Goal: Task Accomplishment & Management: Manage account settings

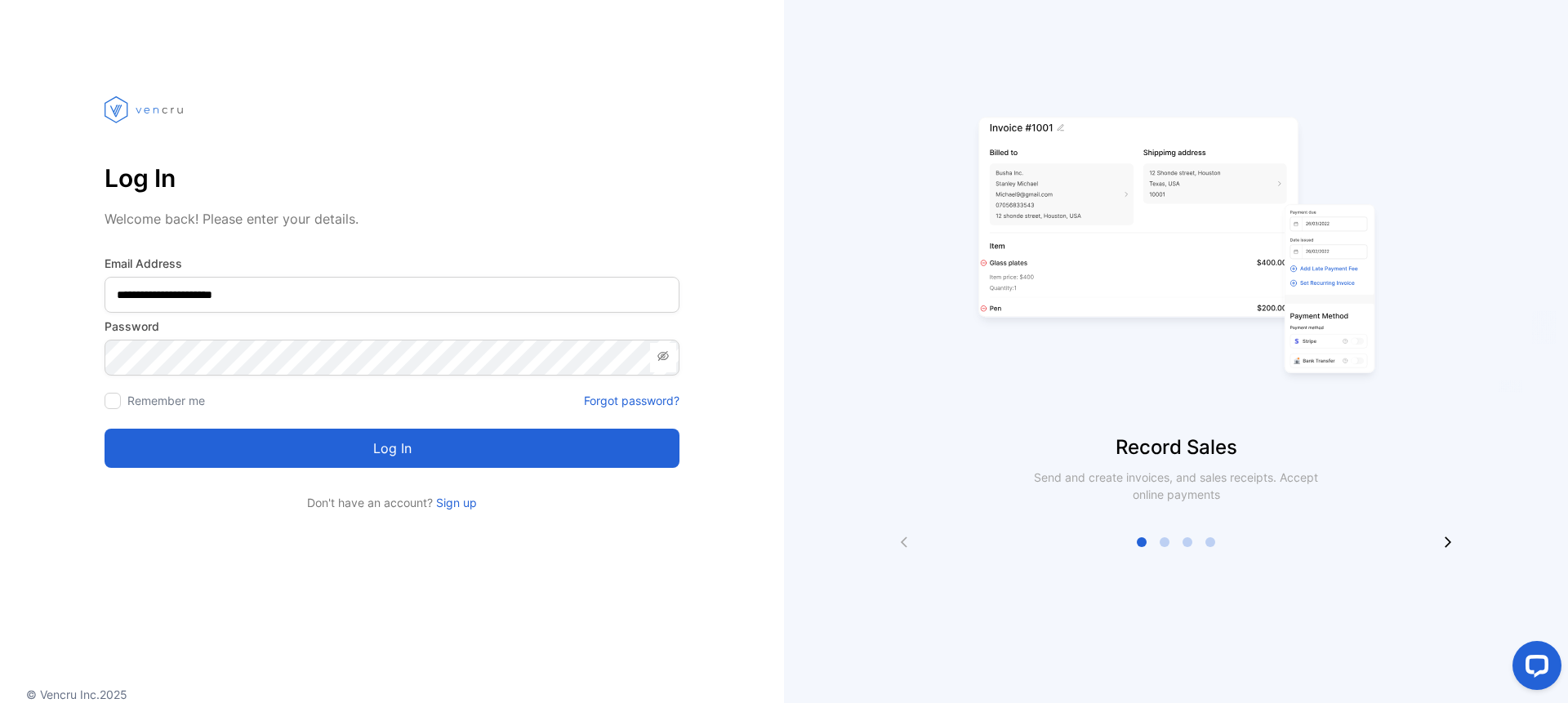
click at [394, 453] on button "Log in" at bounding box center [391, 448] width 575 height 39
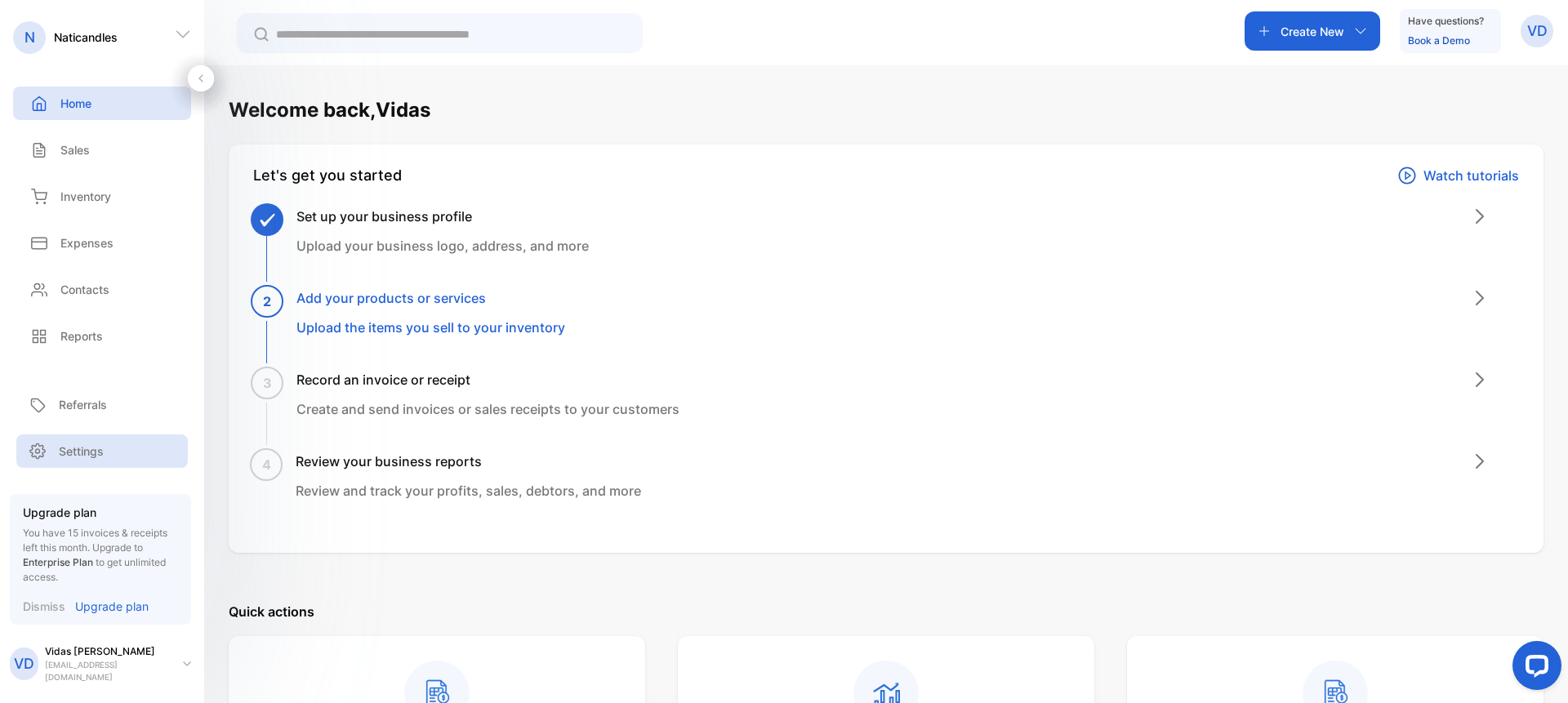
click at [88, 449] on div "Settings" at bounding box center [101, 450] width 171 height 33
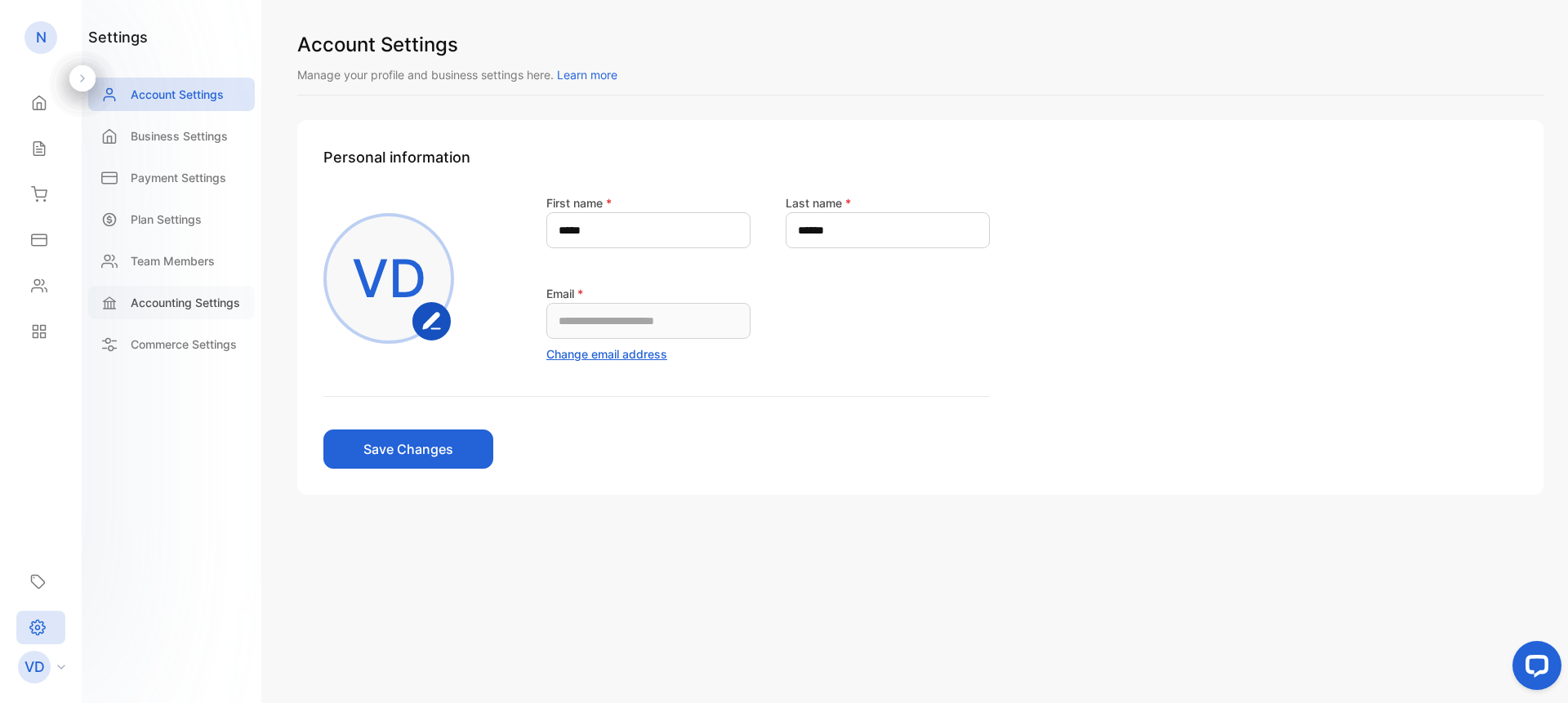
click at [177, 299] on p "Accounting Settings" at bounding box center [186, 302] width 109 height 17
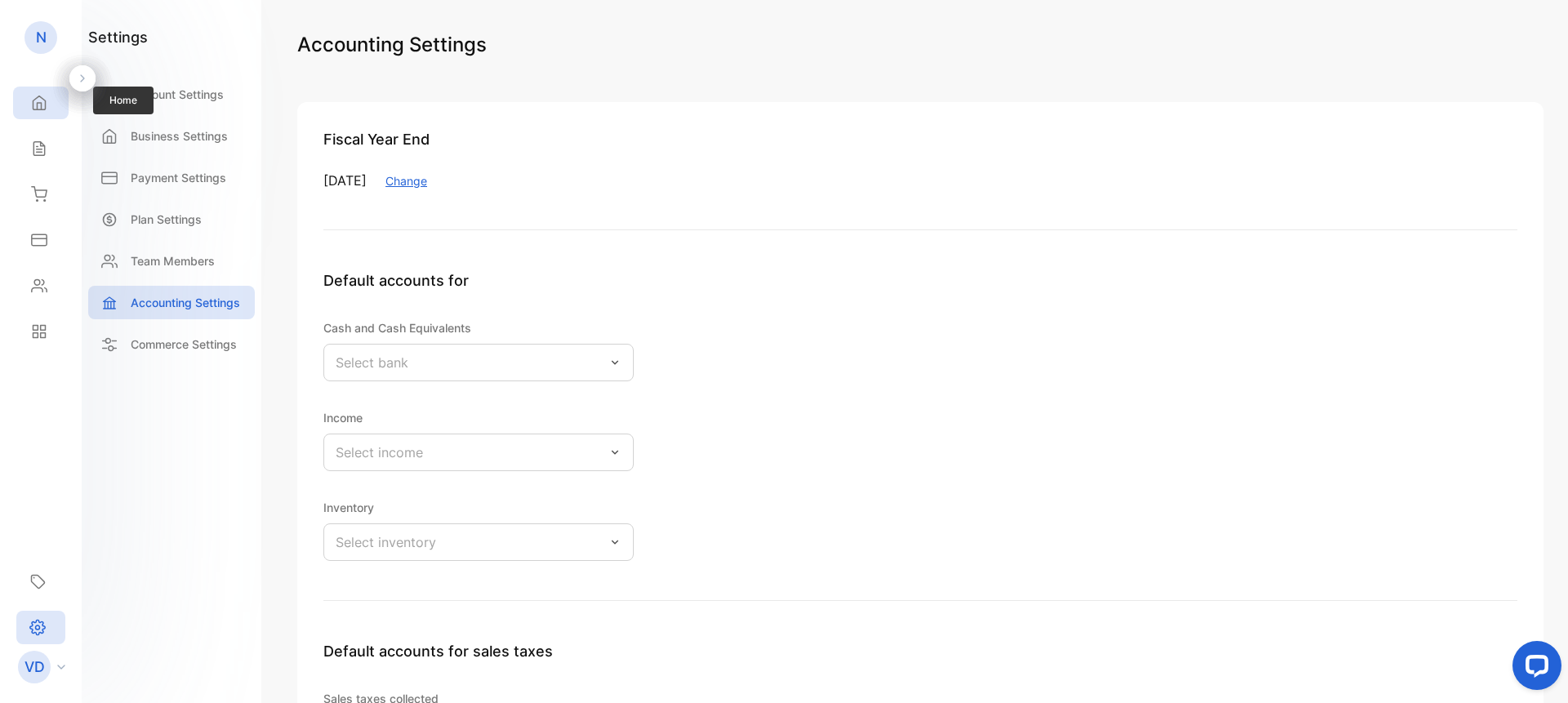
click at [39, 99] on icon at bounding box center [38, 102] width 16 height 16
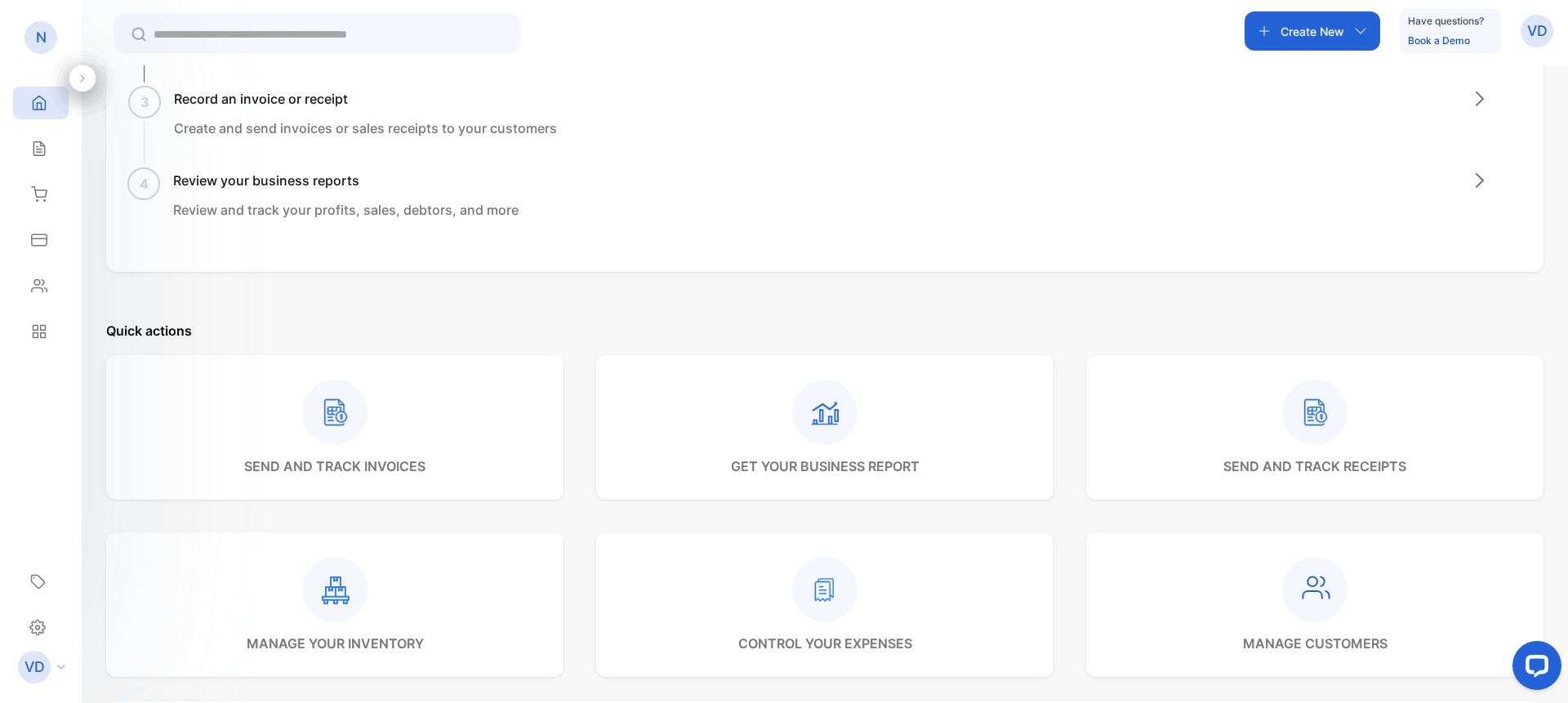
scroll to position [372, 0]
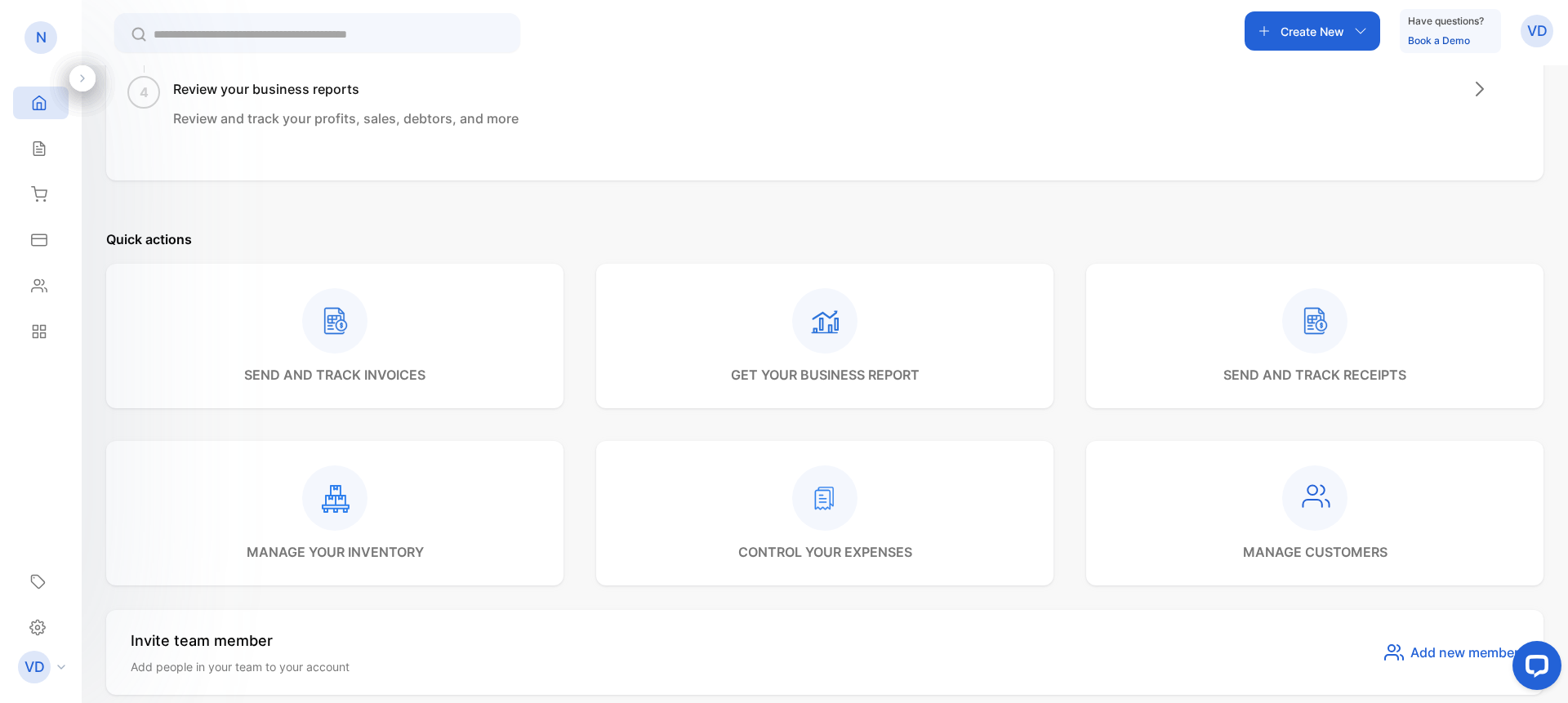
click at [829, 332] on icon at bounding box center [825, 325] width 28 height 15
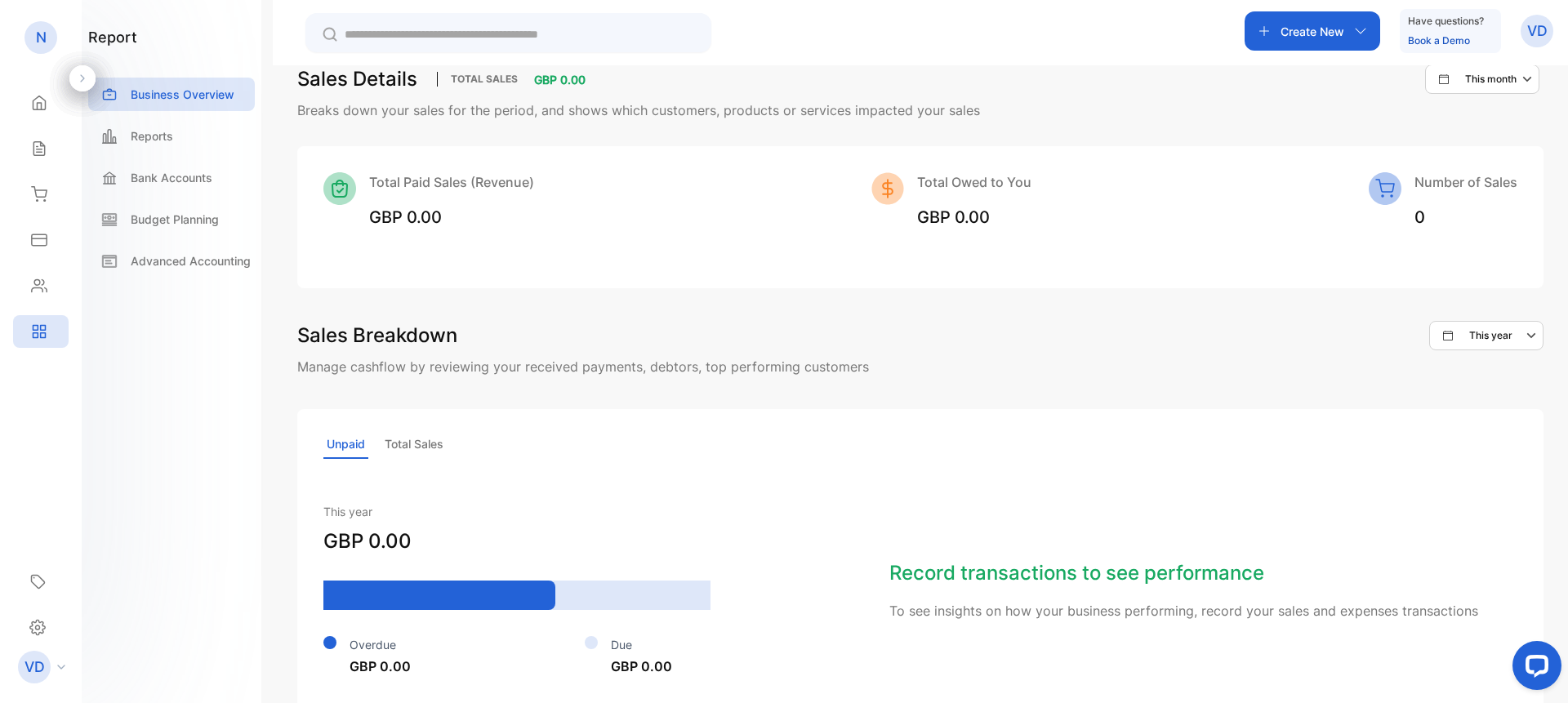
scroll to position [1110, 0]
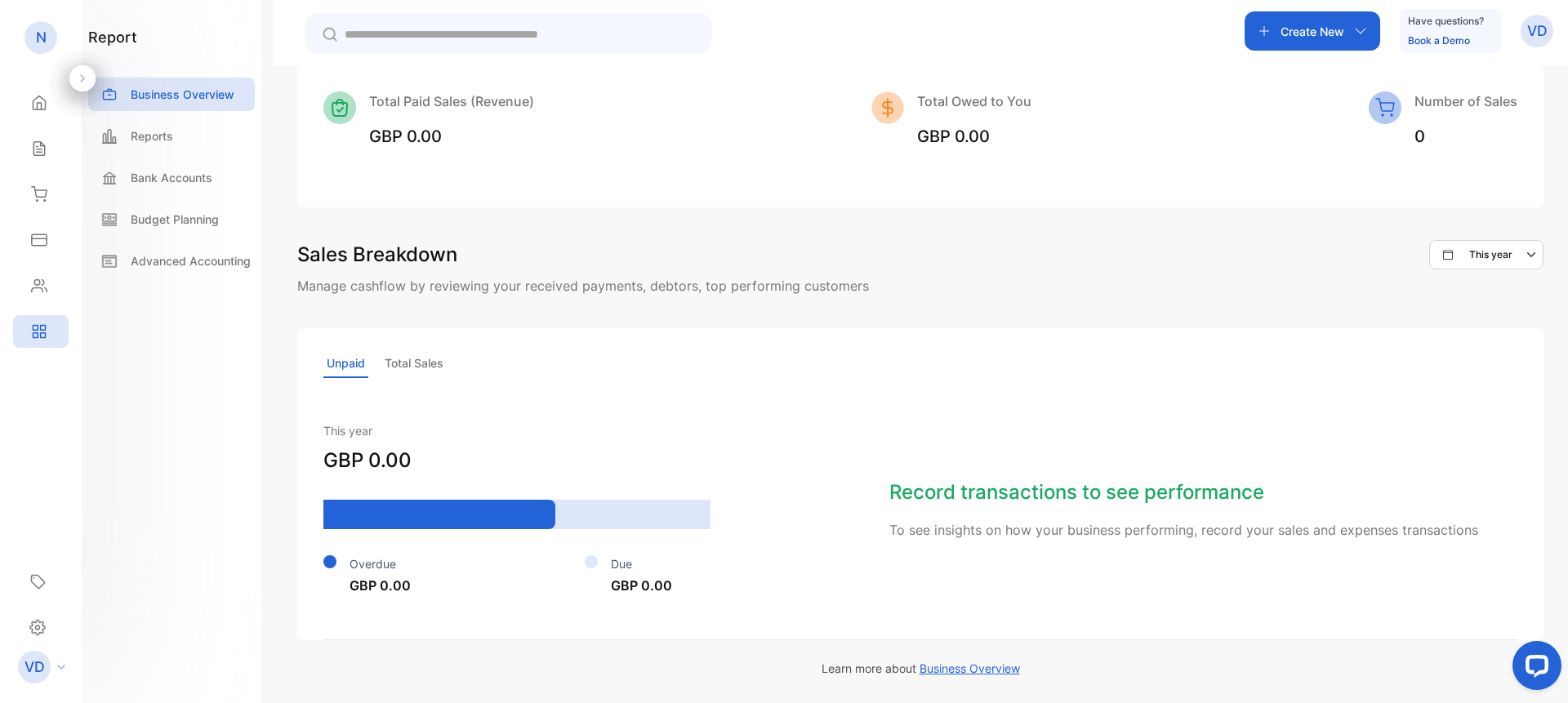
click at [421, 362] on p "Total Sales" at bounding box center [414, 363] width 65 height 29
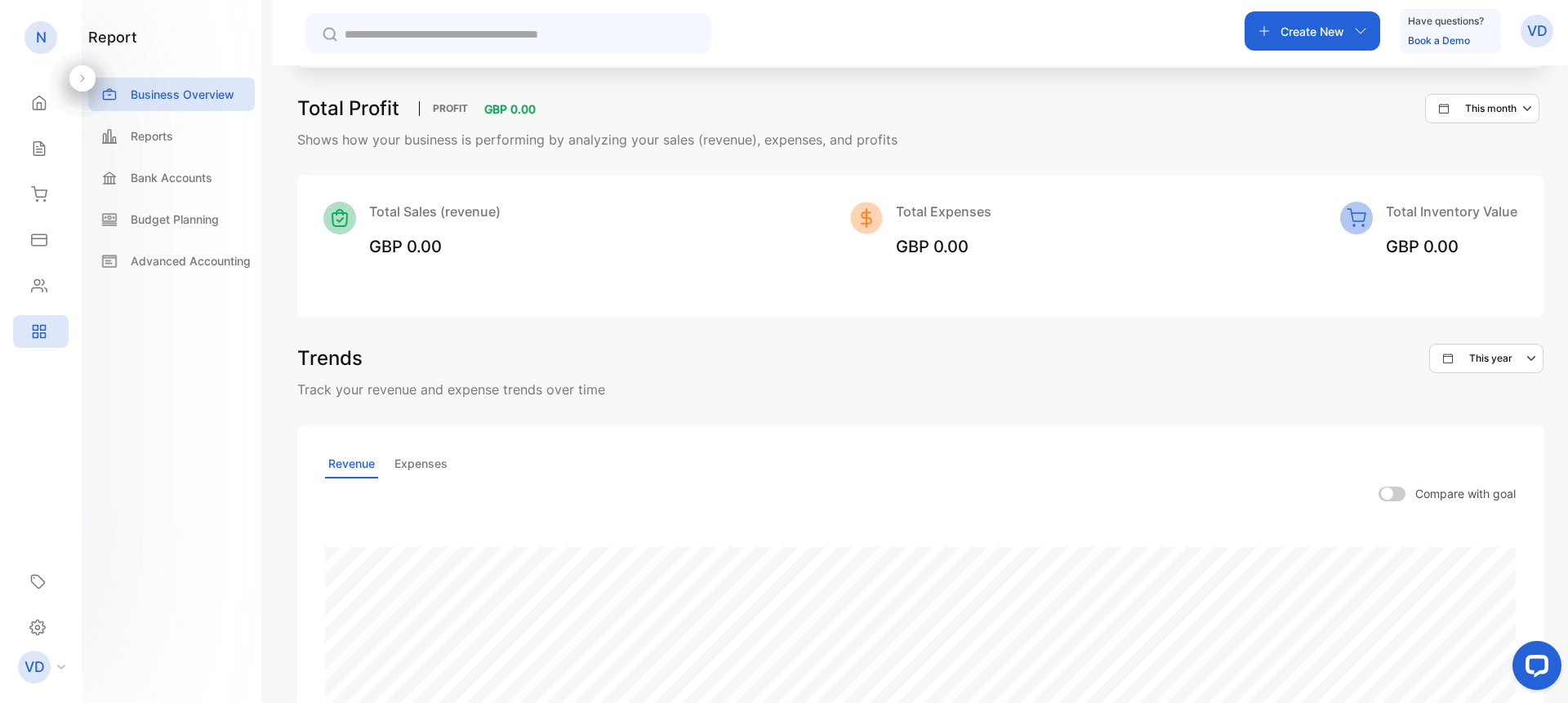
scroll to position [0, 0]
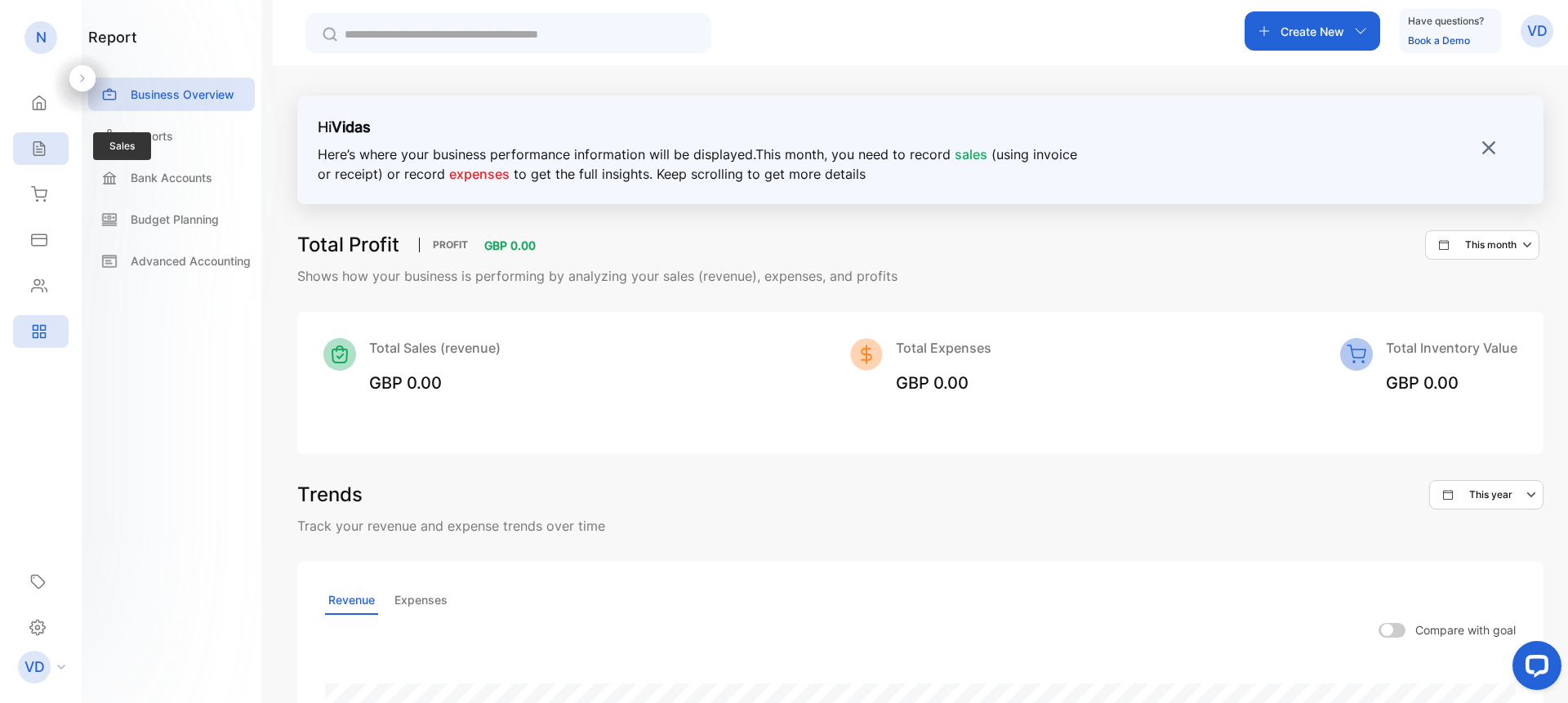
click at [36, 143] on icon at bounding box center [38, 148] width 16 height 16
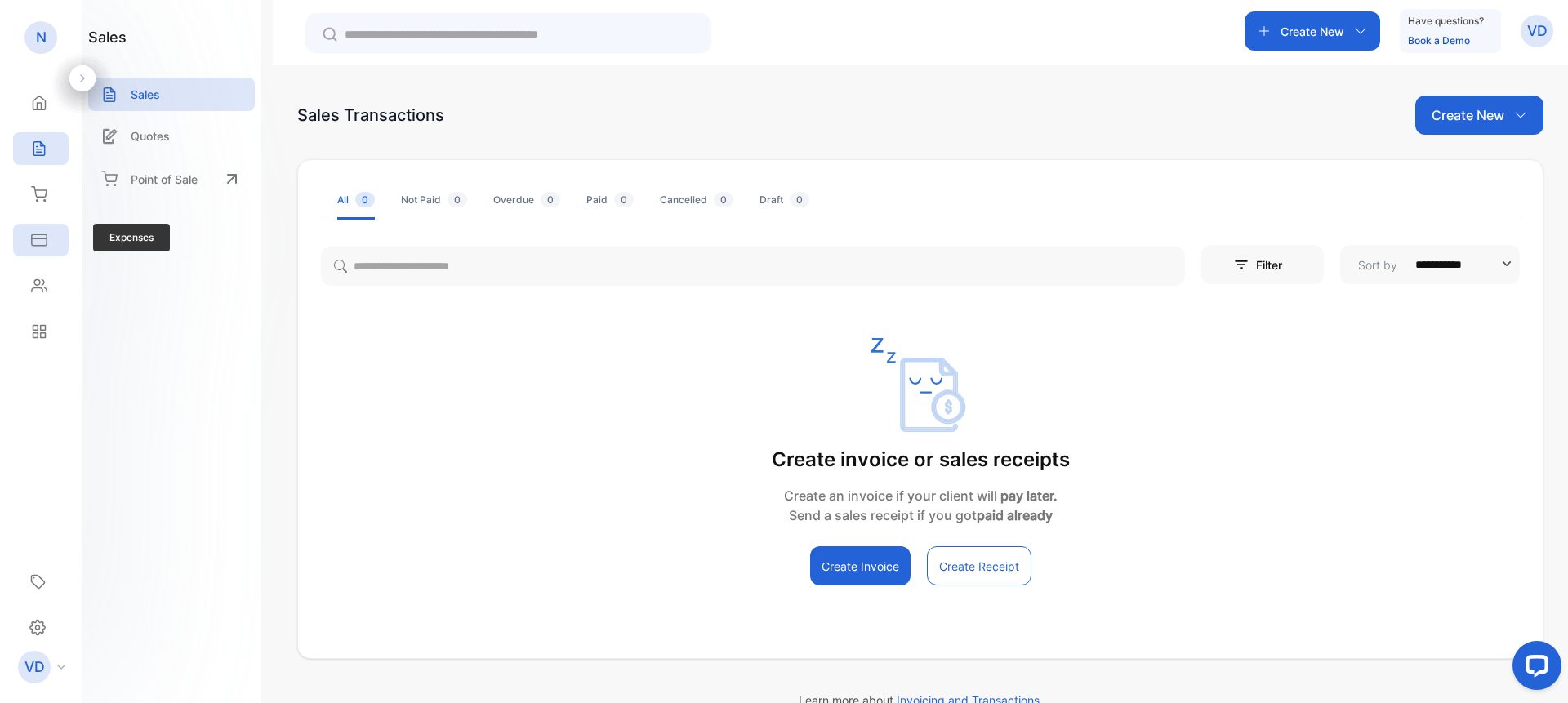
click at [33, 237] on icon at bounding box center [38, 239] width 16 height 16
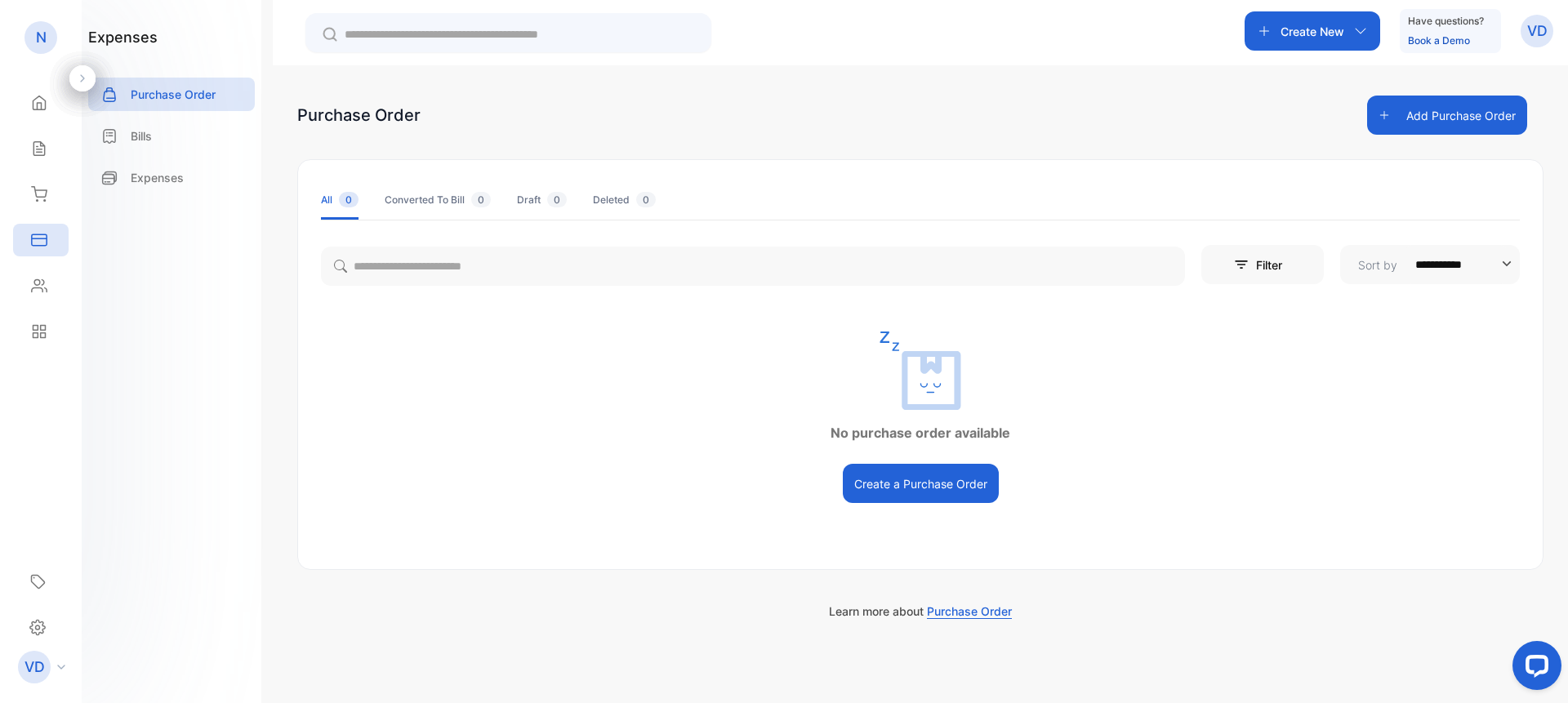
click at [1337, 22] on div "Create New" at bounding box center [1313, 31] width 136 height 39
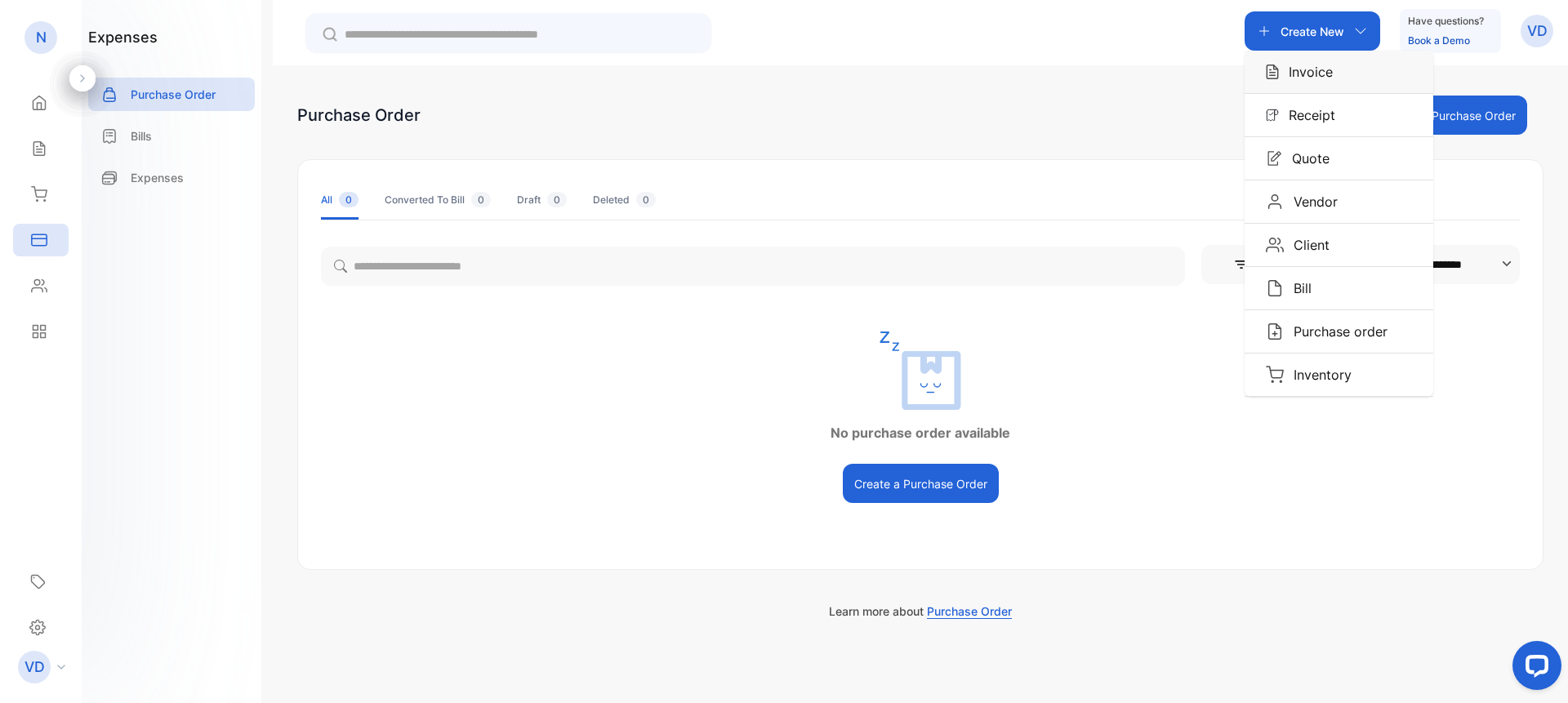
click at [1304, 70] on p "Invoice" at bounding box center [1306, 72] width 54 height 19
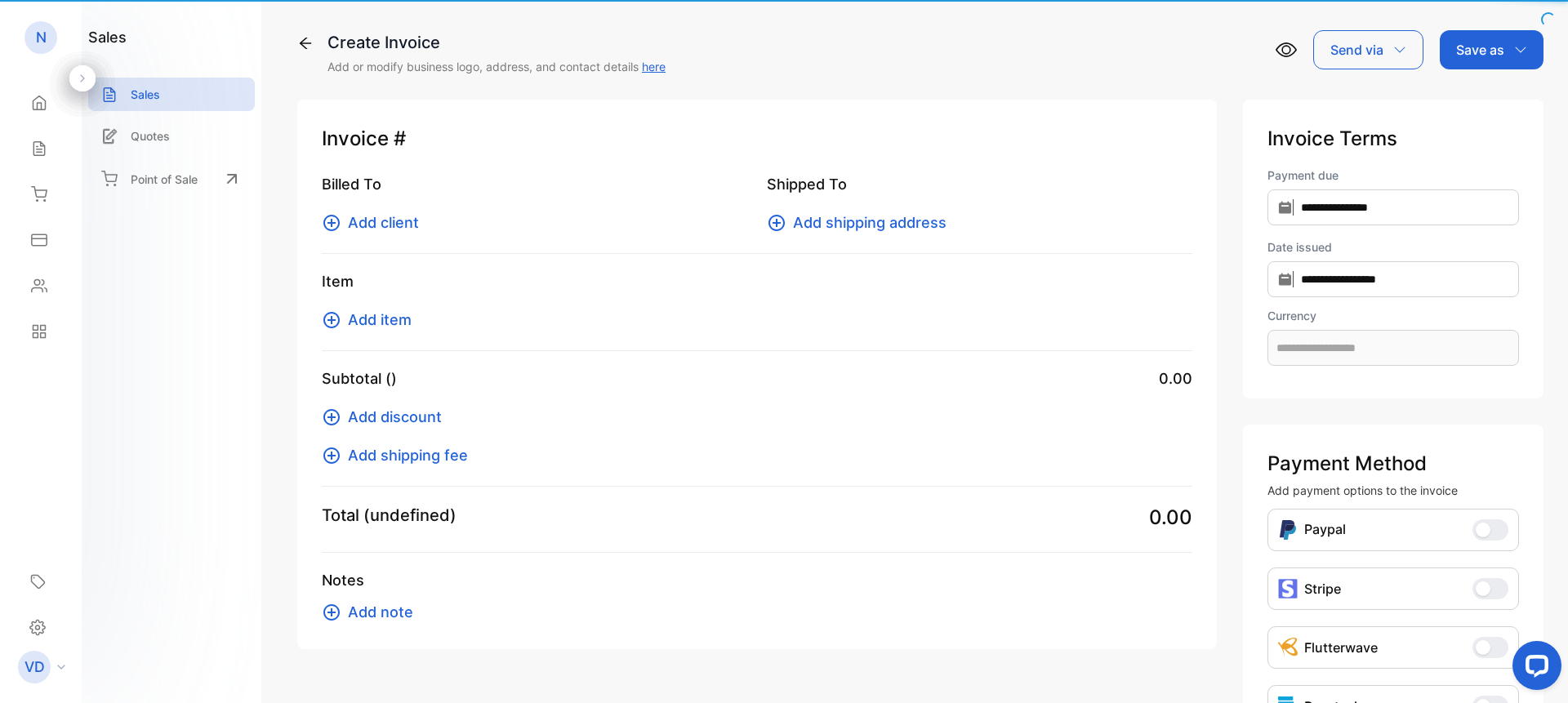
type input "**********"
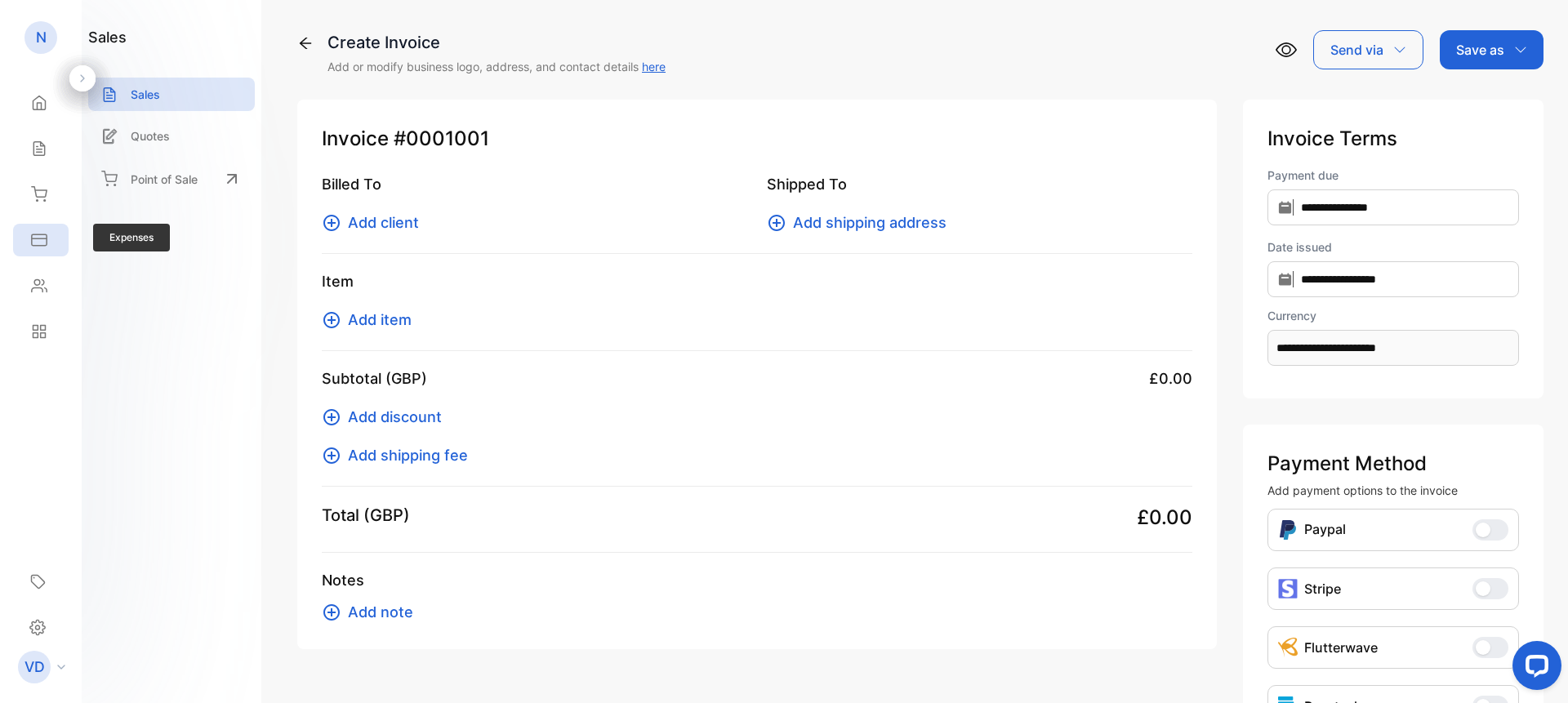
click at [41, 233] on icon at bounding box center [38, 239] width 16 height 16
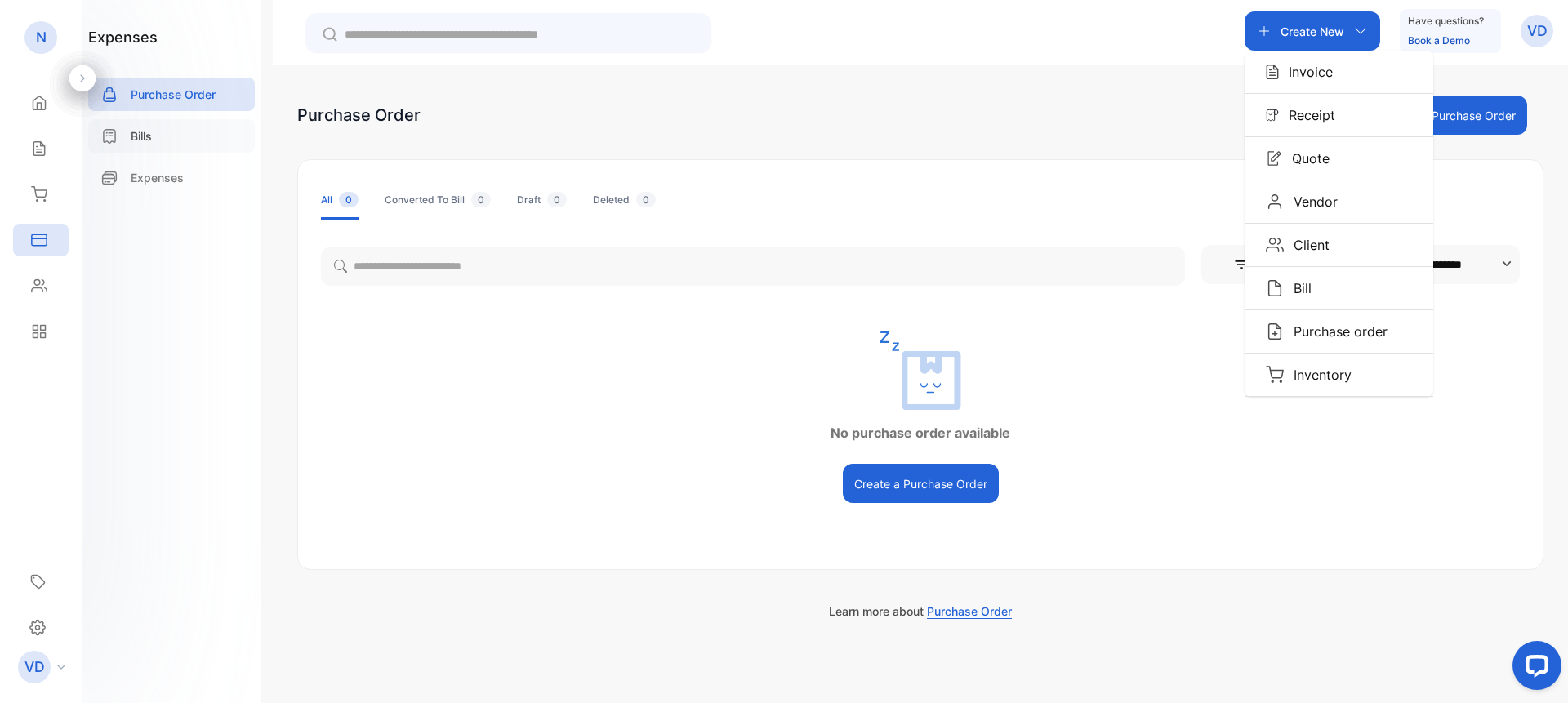
click at [144, 131] on p "Bills" at bounding box center [142, 136] width 21 height 17
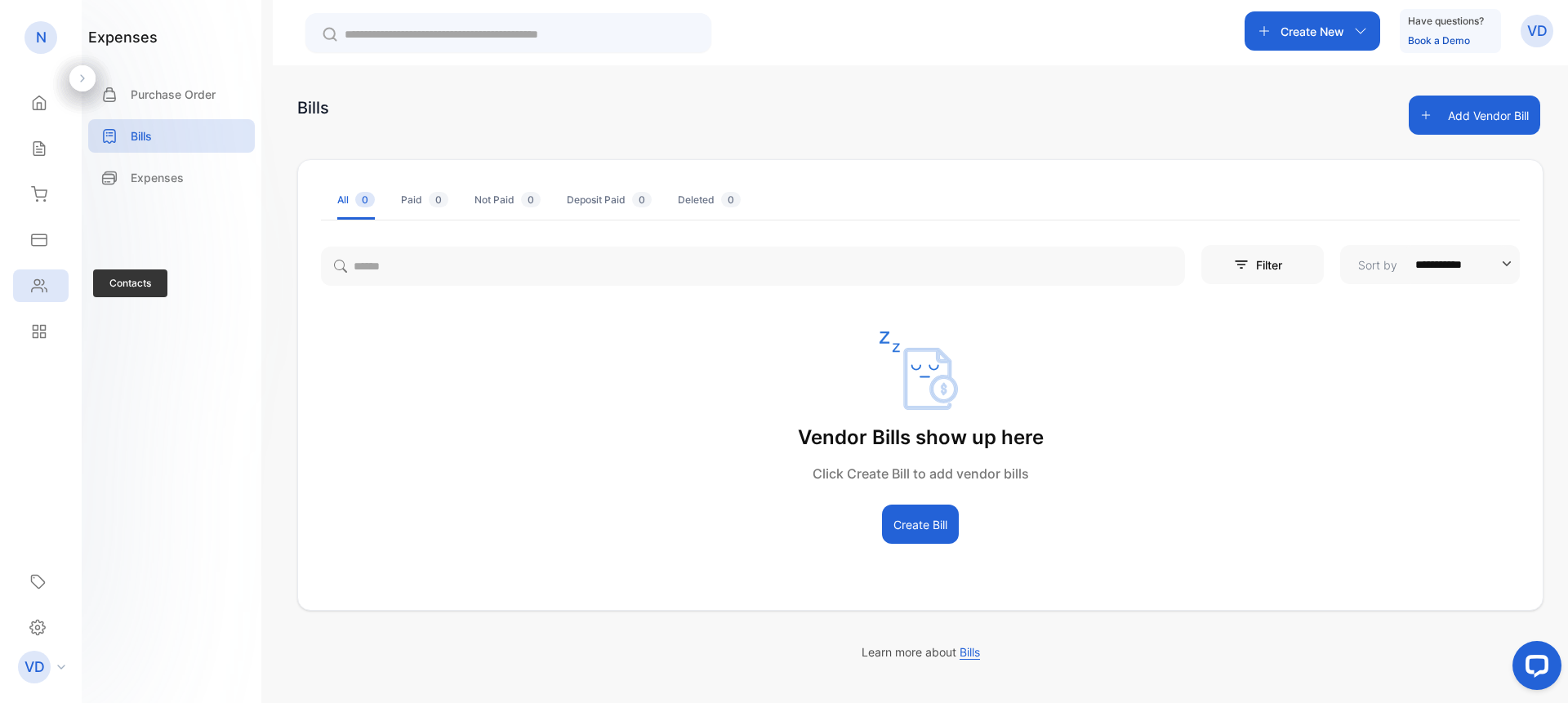
click at [36, 281] on icon at bounding box center [38, 285] width 16 height 16
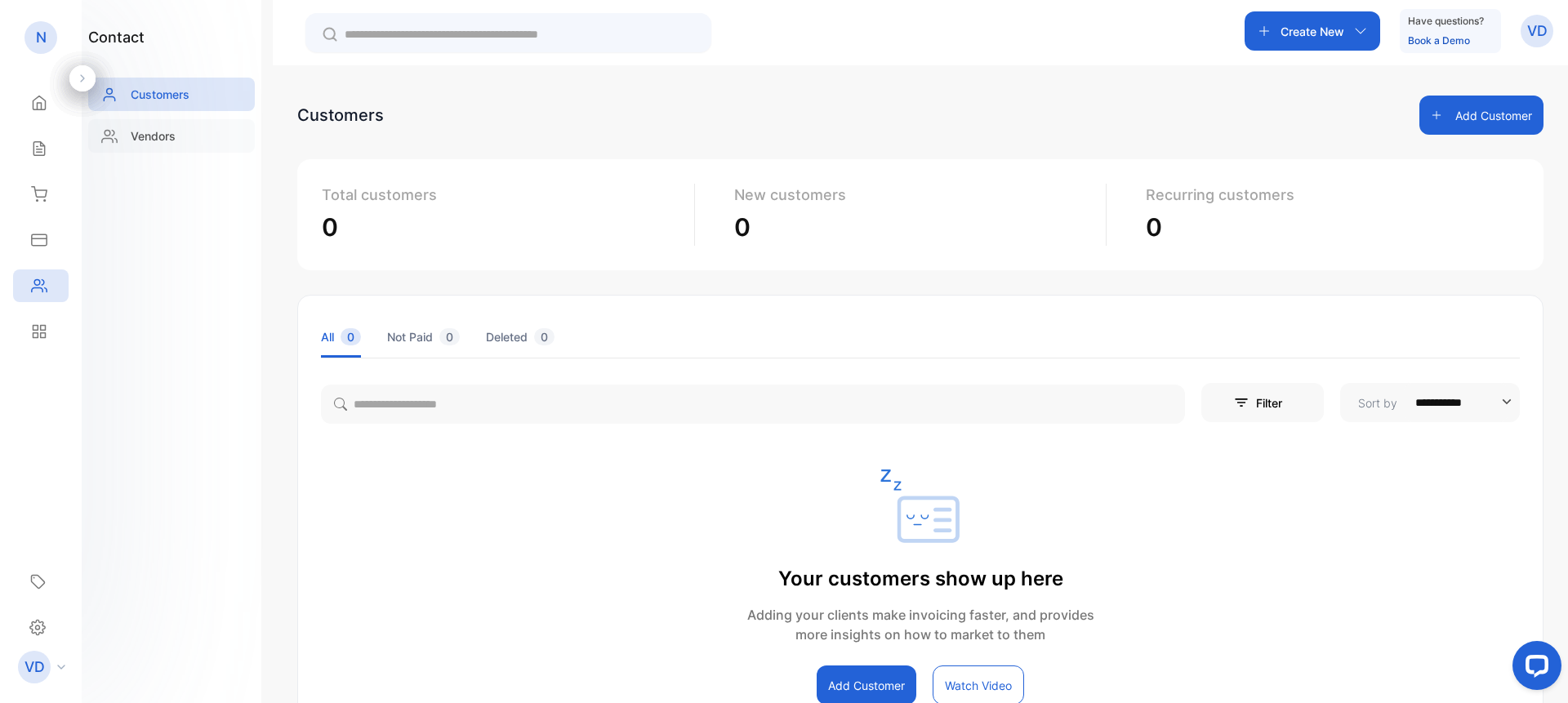
click at [152, 132] on p "Vendors" at bounding box center [153, 136] width 45 height 17
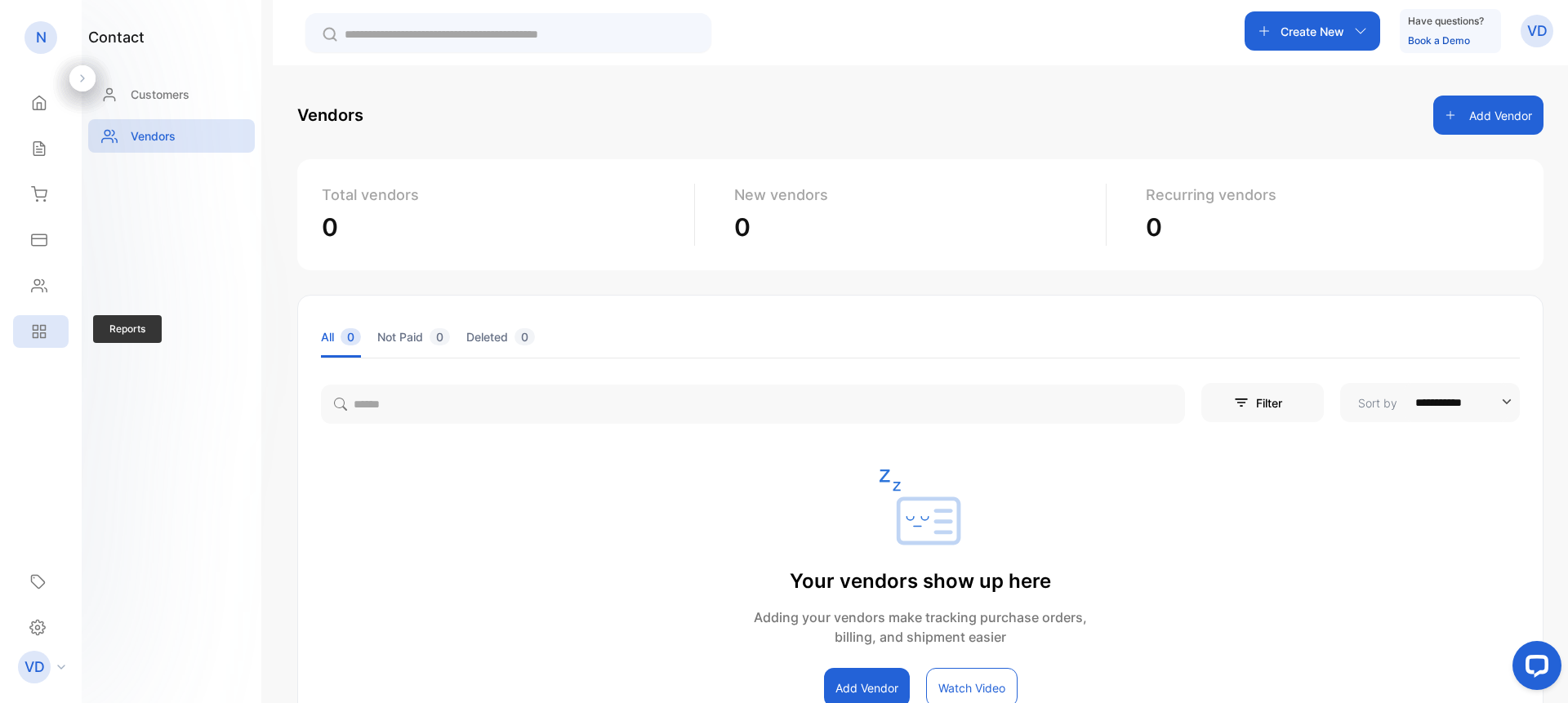
click at [37, 327] on icon at bounding box center [35, 328] width 5 height 5
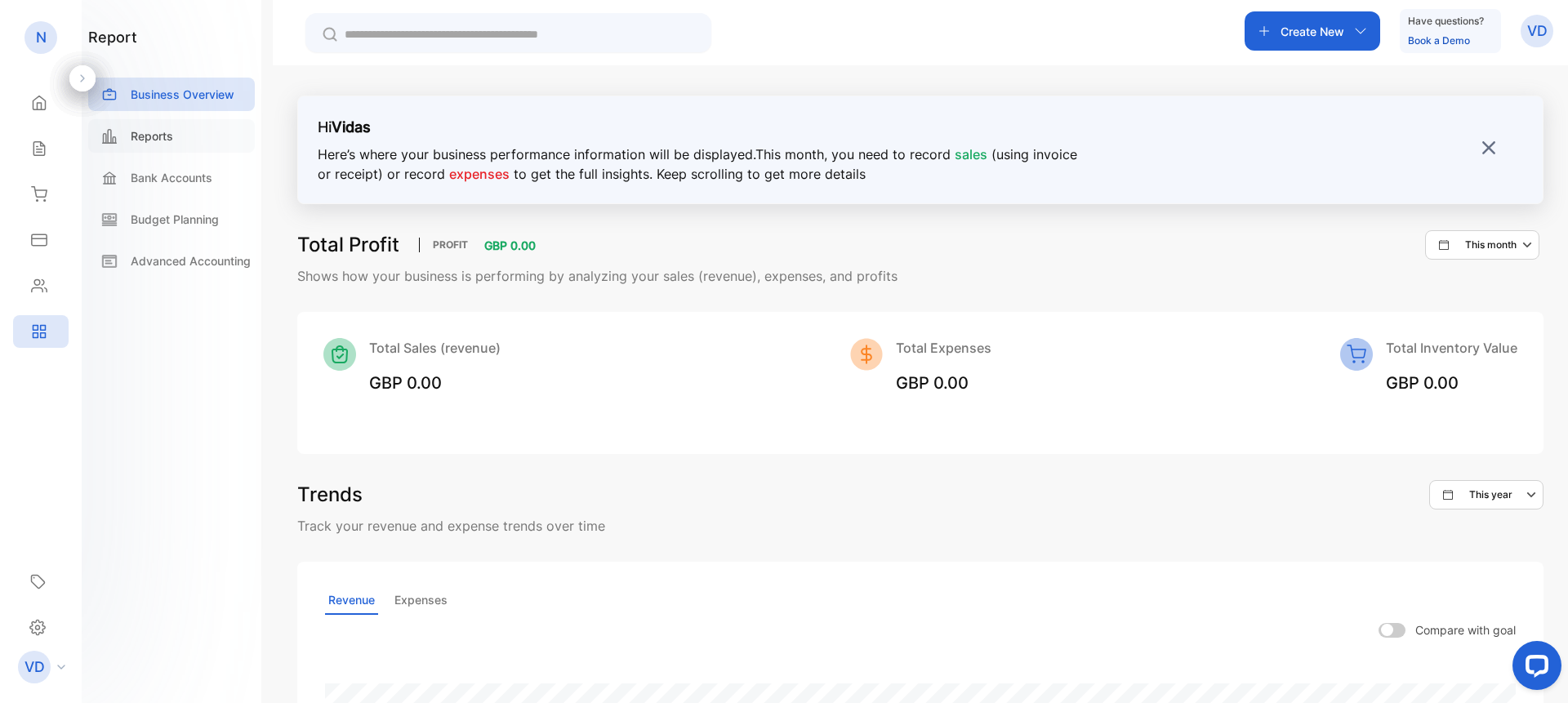
click at [159, 133] on p "Reports" at bounding box center [152, 136] width 42 height 17
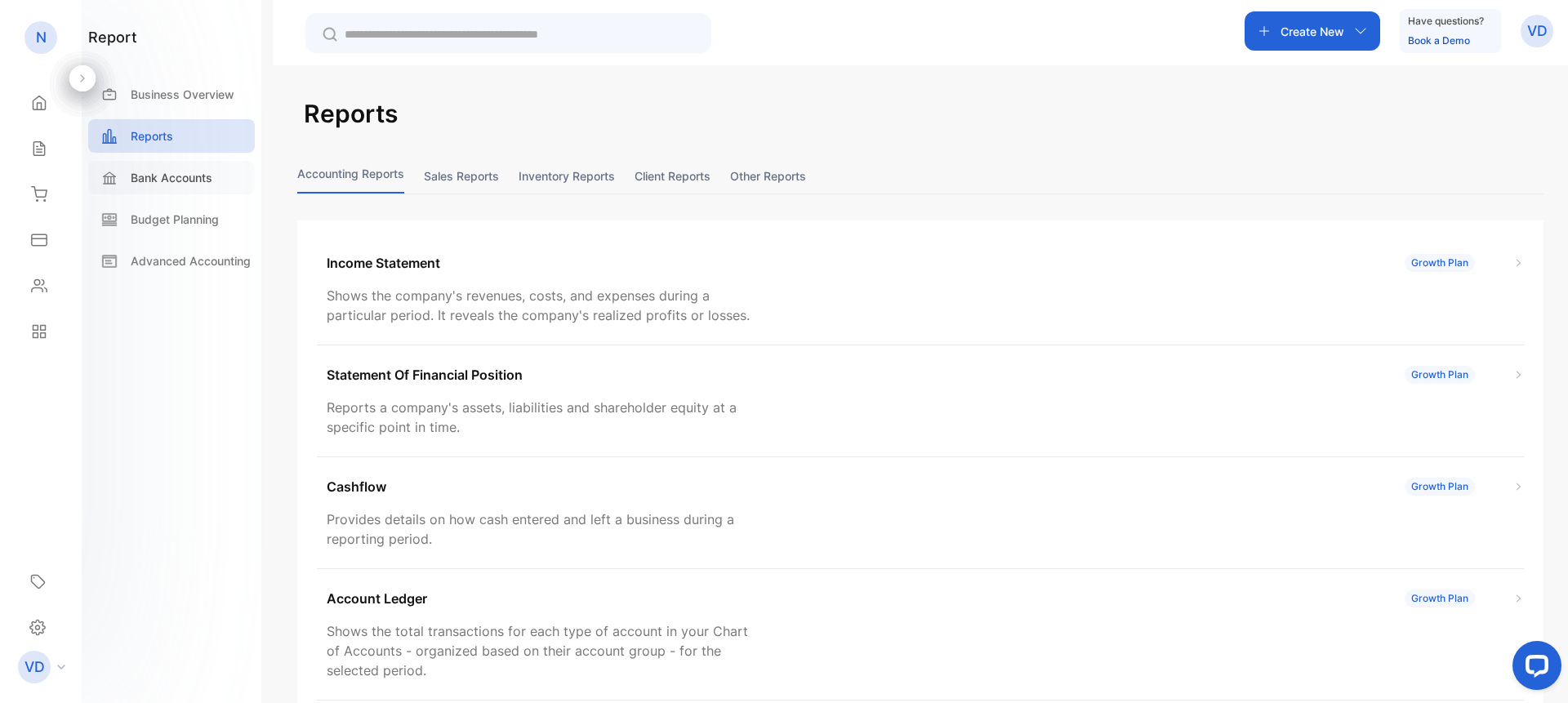
click at [165, 175] on p "Bank Accounts" at bounding box center [171, 178] width 81 height 17
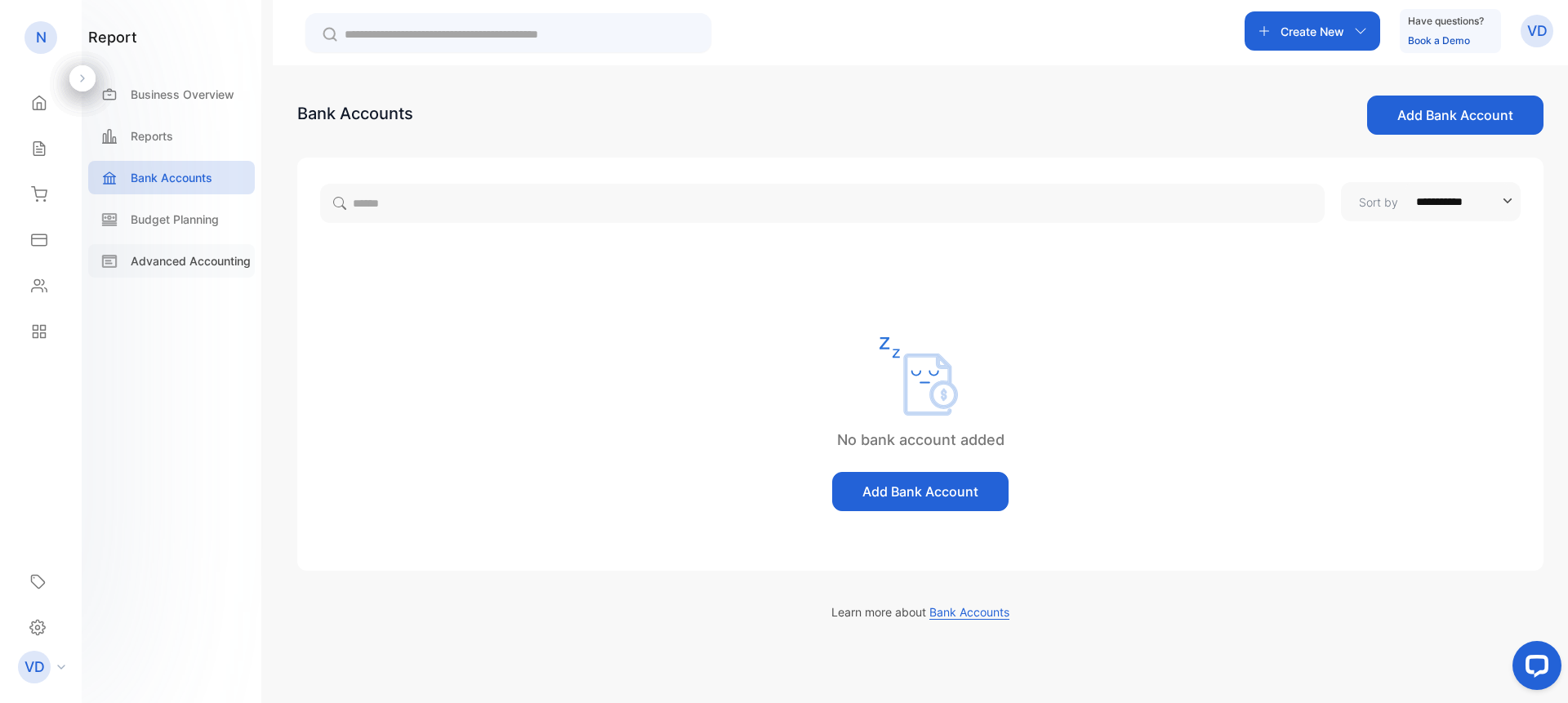
click at [177, 259] on p "Advanced Accounting" at bounding box center [191, 261] width 121 height 17
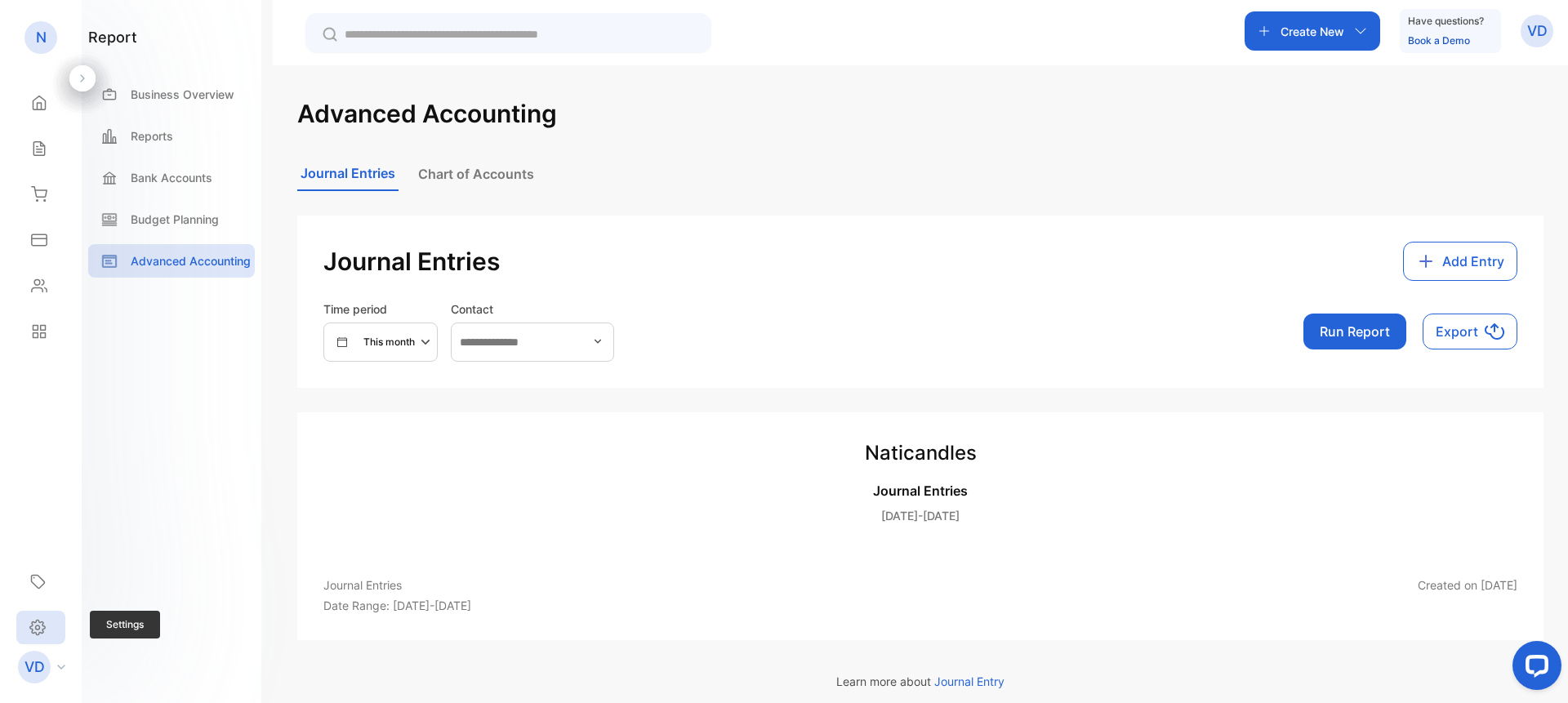
click at [36, 624] on icon at bounding box center [37, 627] width 16 height 17
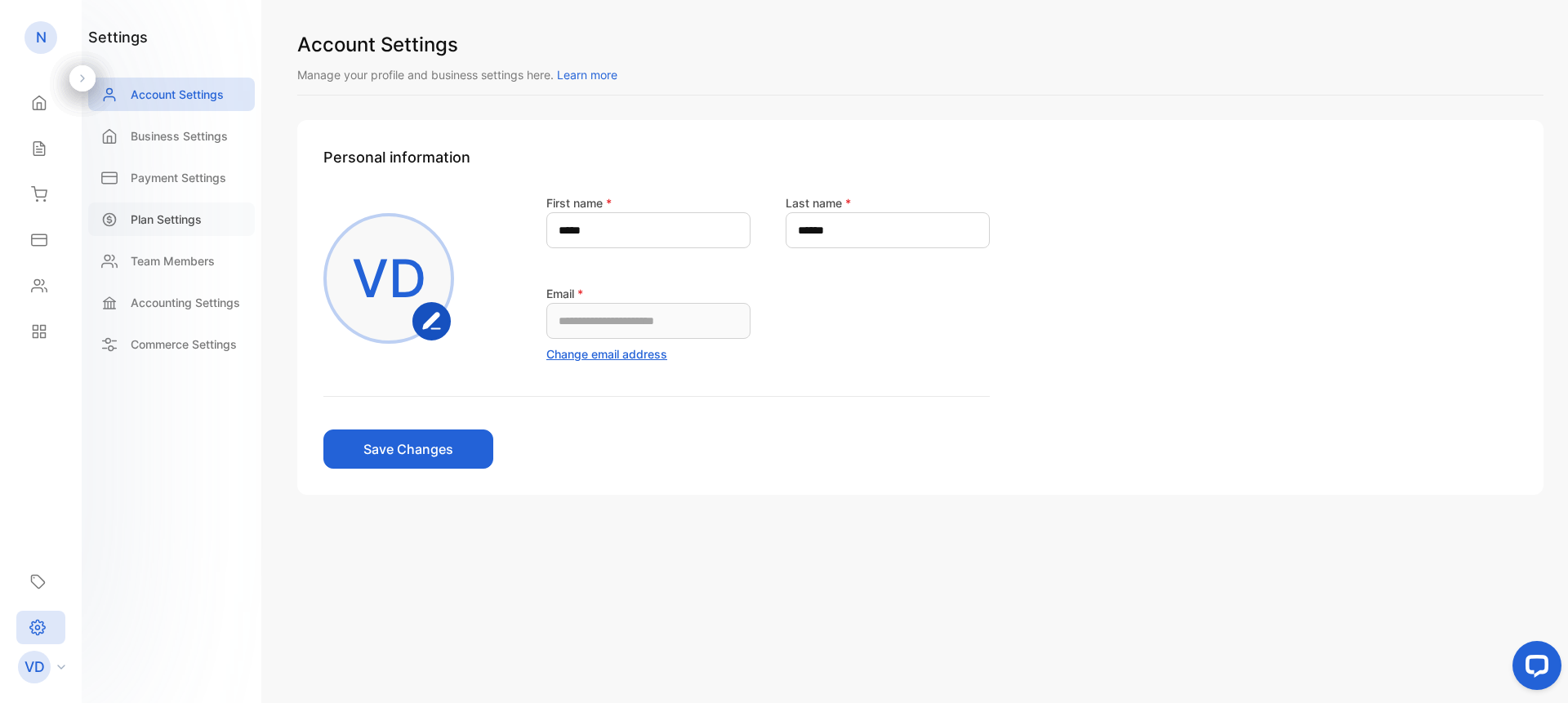
click at [174, 217] on p "Plan Settings" at bounding box center [166, 219] width 71 height 17
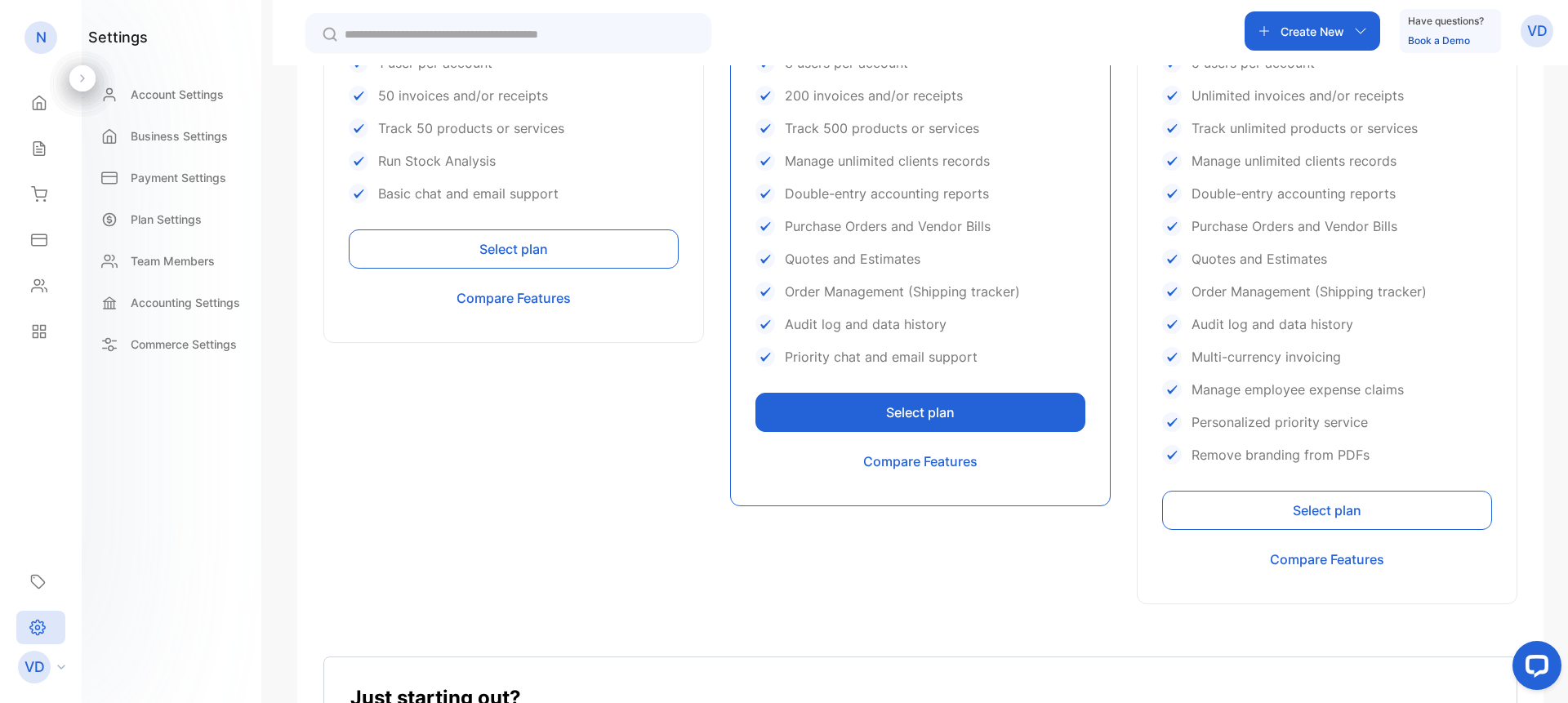
scroll to position [859, 0]
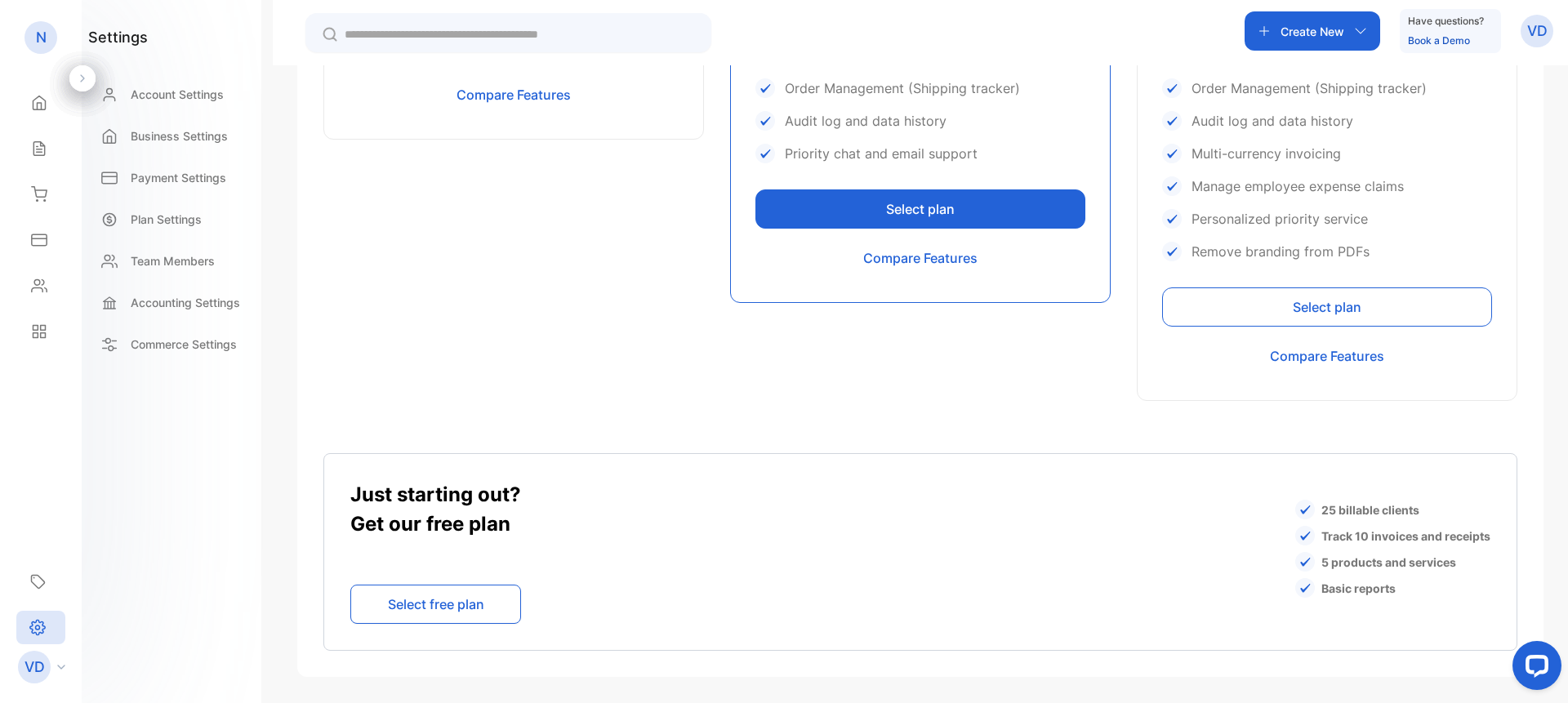
click at [441, 604] on button "Select free plan" at bounding box center [435, 604] width 170 height 39
click at [453, 598] on button "Select free plan" at bounding box center [435, 604] width 170 height 39
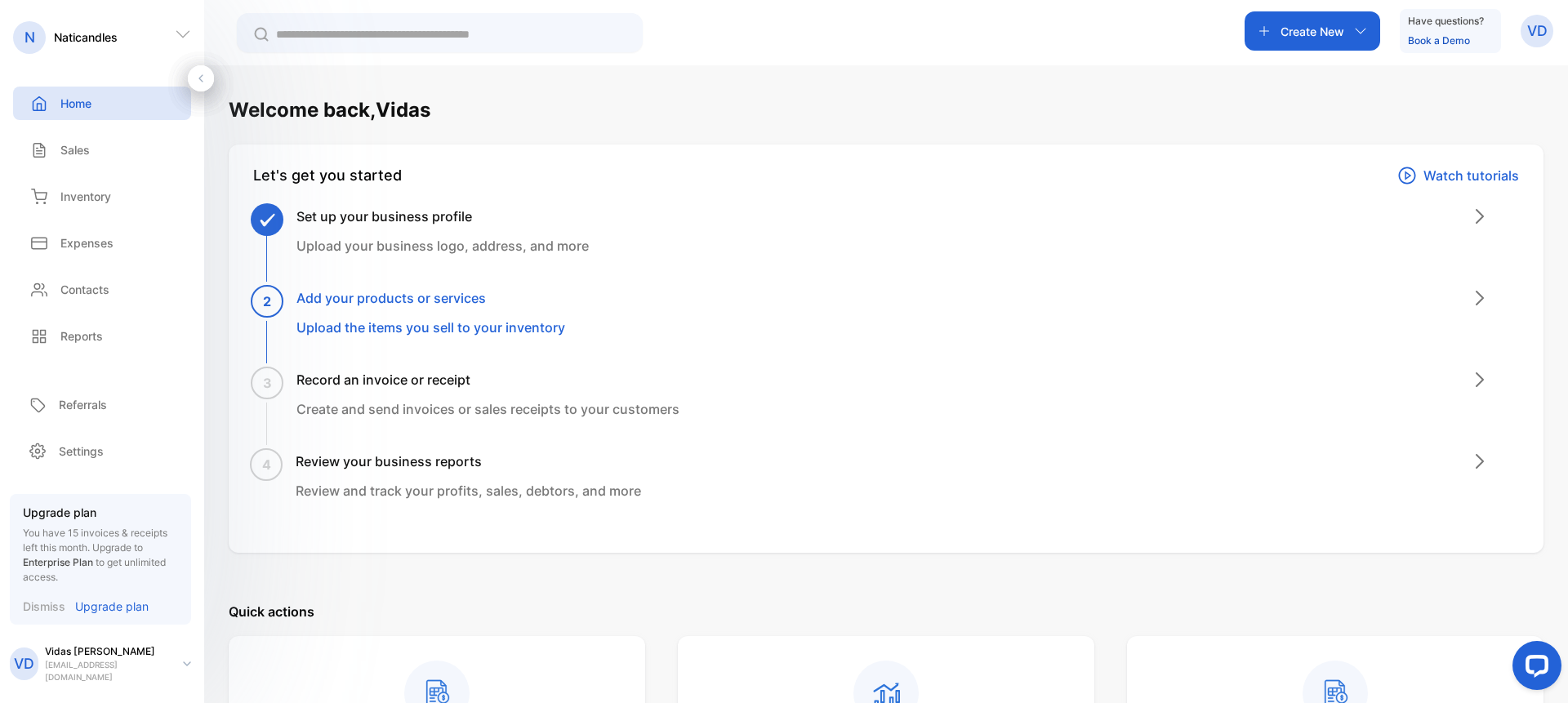
click at [115, 609] on p "Upgrade plan" at bounding box center [112, 606] width 74 height 17
